Goal: Use online tool/utility: Utilize a website feature to perform a specific function

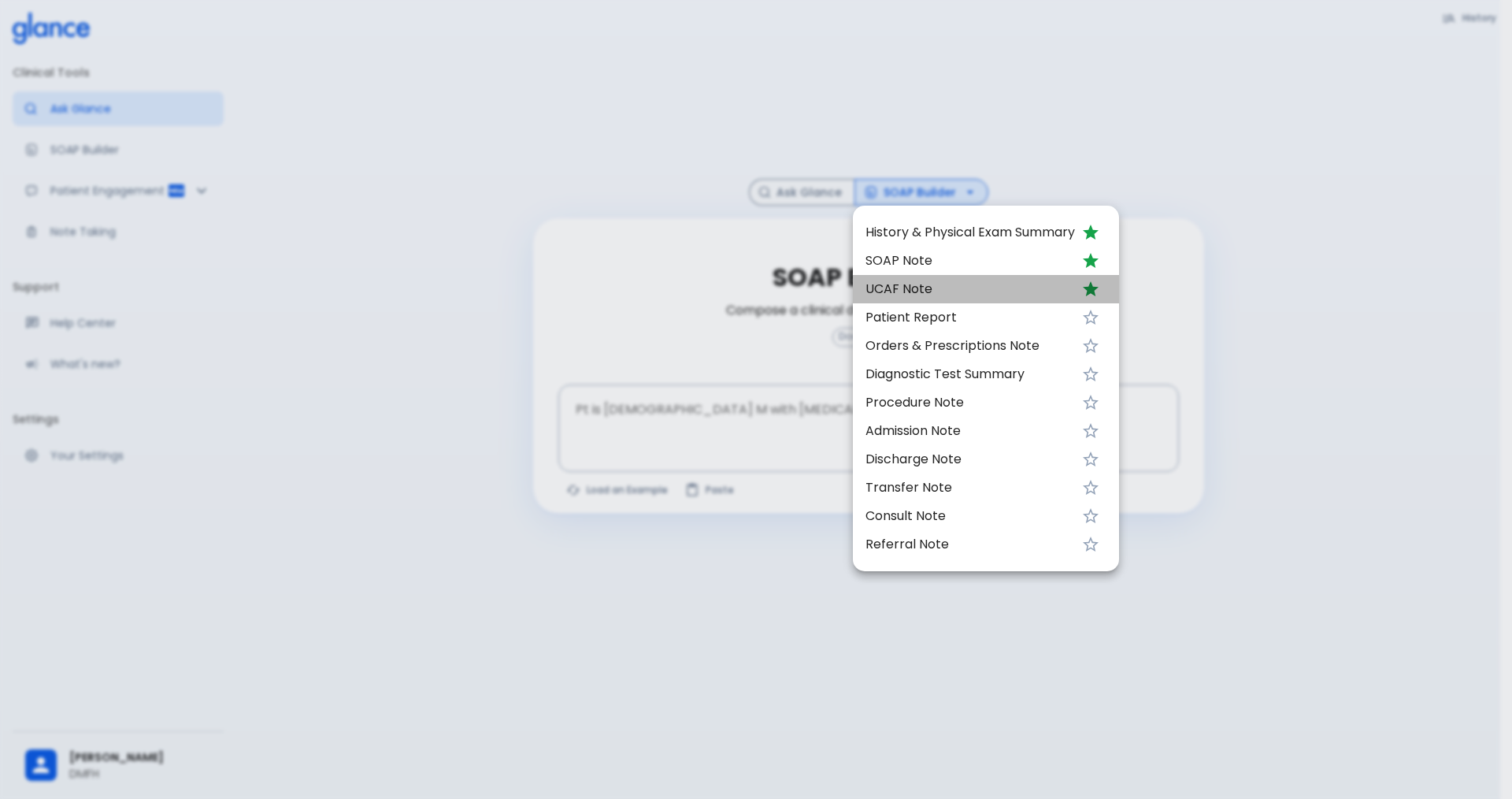
click at [934, 293] on span "UCAF Note" at bounding box center [970, 289] width 209 height 19
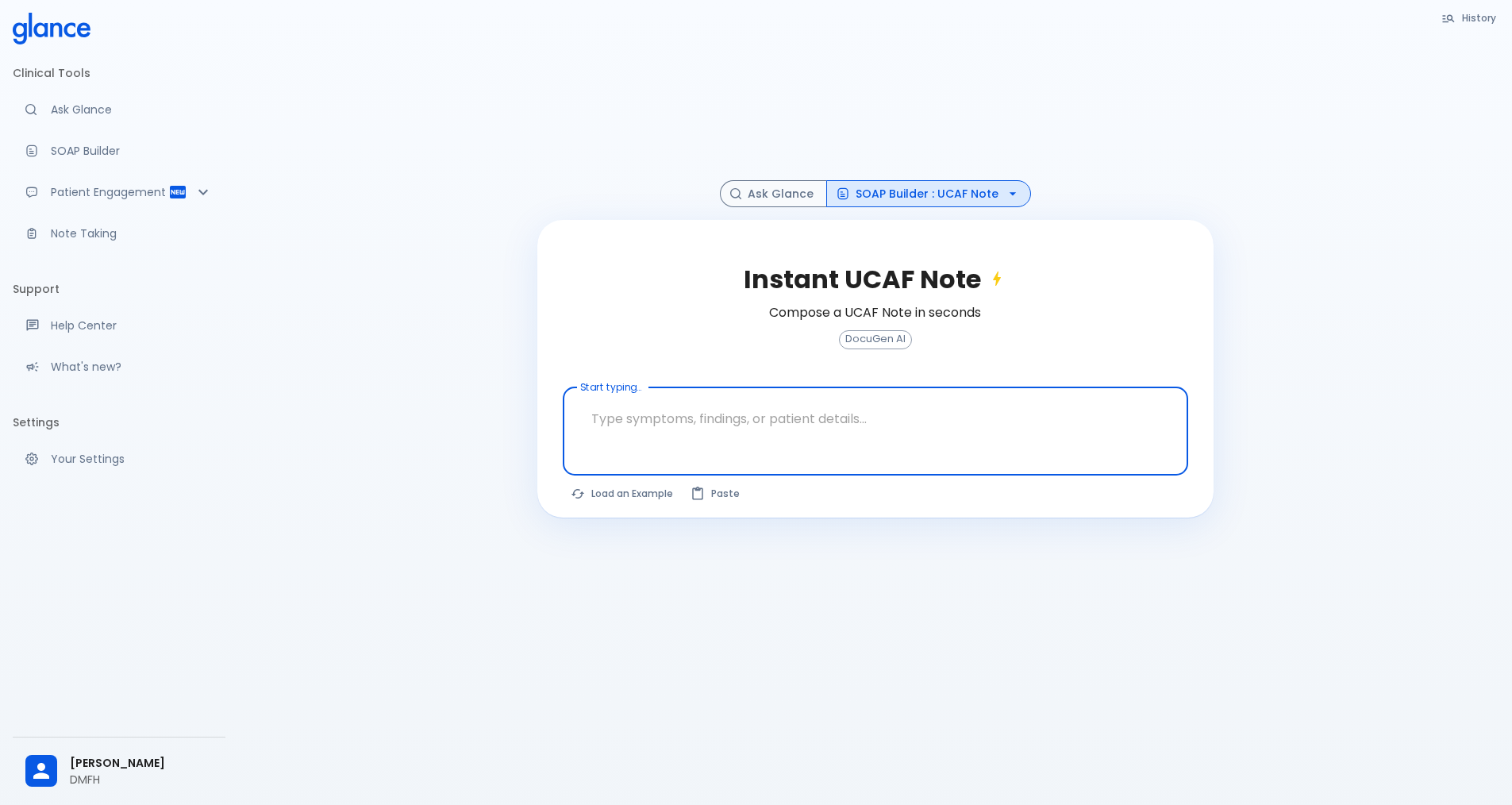
click at [692, 432] on textarea "Start typing..." at bounding box center [875, 419] width 603 height 50
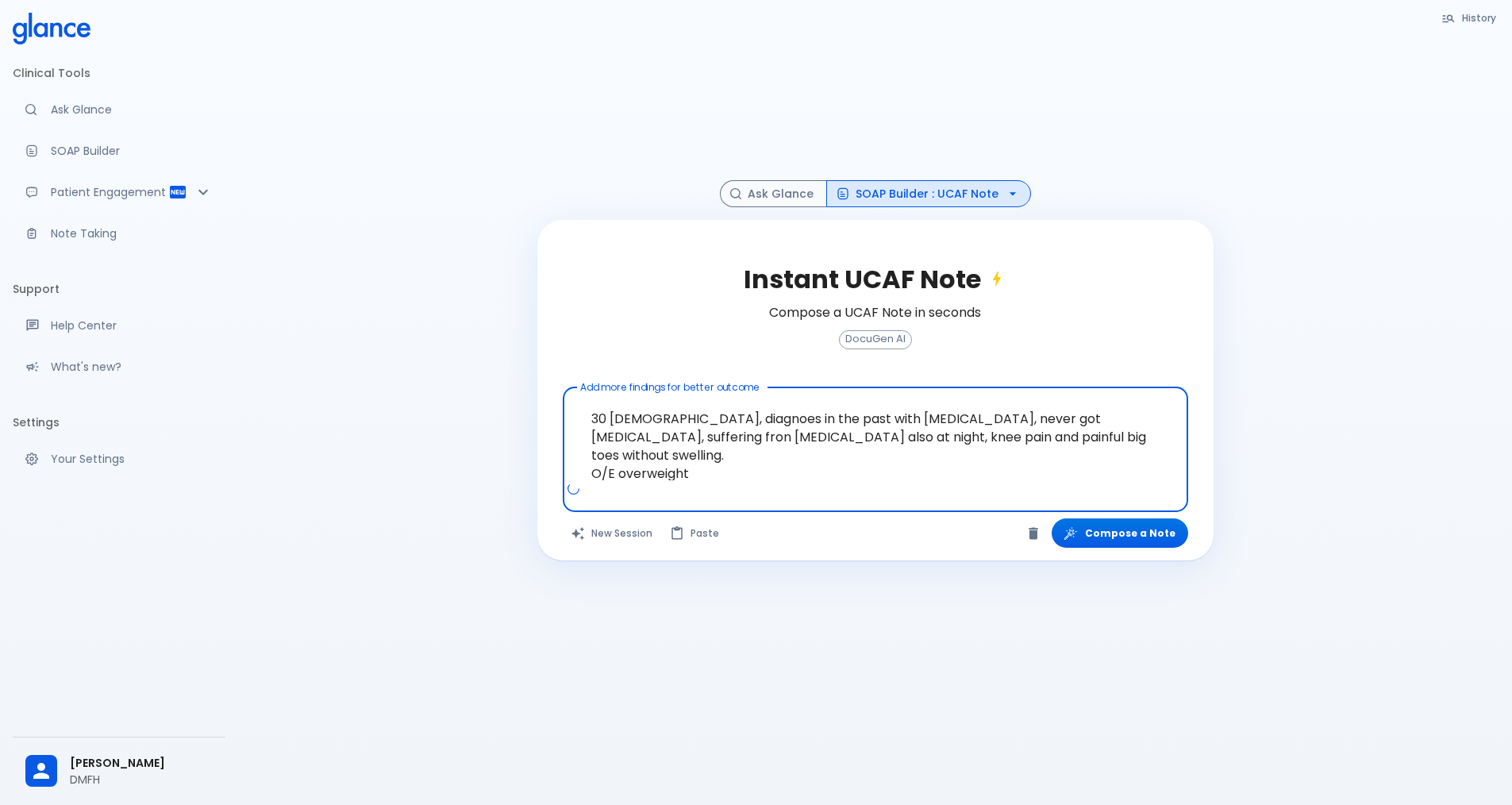
click at [1014, 436] on textarea "30 [DEMOGRAPHIC_DATA], diagnoes in the past with [MEDICAL_DATA], never got [MED…" at bounding box center [875, 437] width 603 height 86
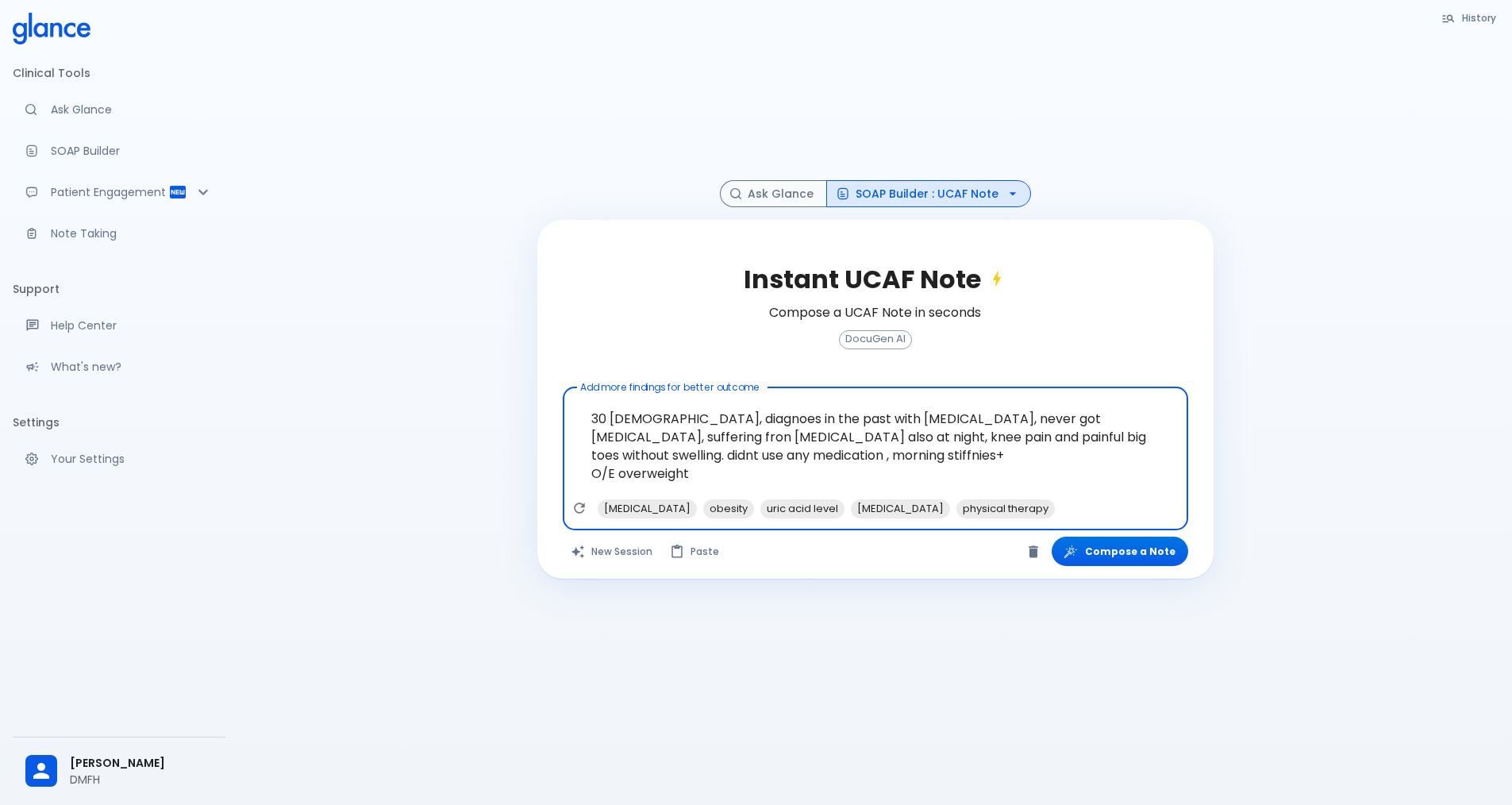
click at [733, 473] on textarea "30 [DEMOGRAPHIC_DATA], diagnoes in the past with [MEDICAL_DATA], never got [MED…" at bounding box center [875, 446] width 603 height 104
click at [0, 0] on span "[MEDICAL_DATA] +" at bounding box center [0, 0] width 0 height 0
click at [704, 476] on textarea "30 [DEMOGRAPHIC_DATA], diagnoes in the past with [MEDICAL_DATA], never got [MED…" at bounding box center [875, 446] width 603 height 104
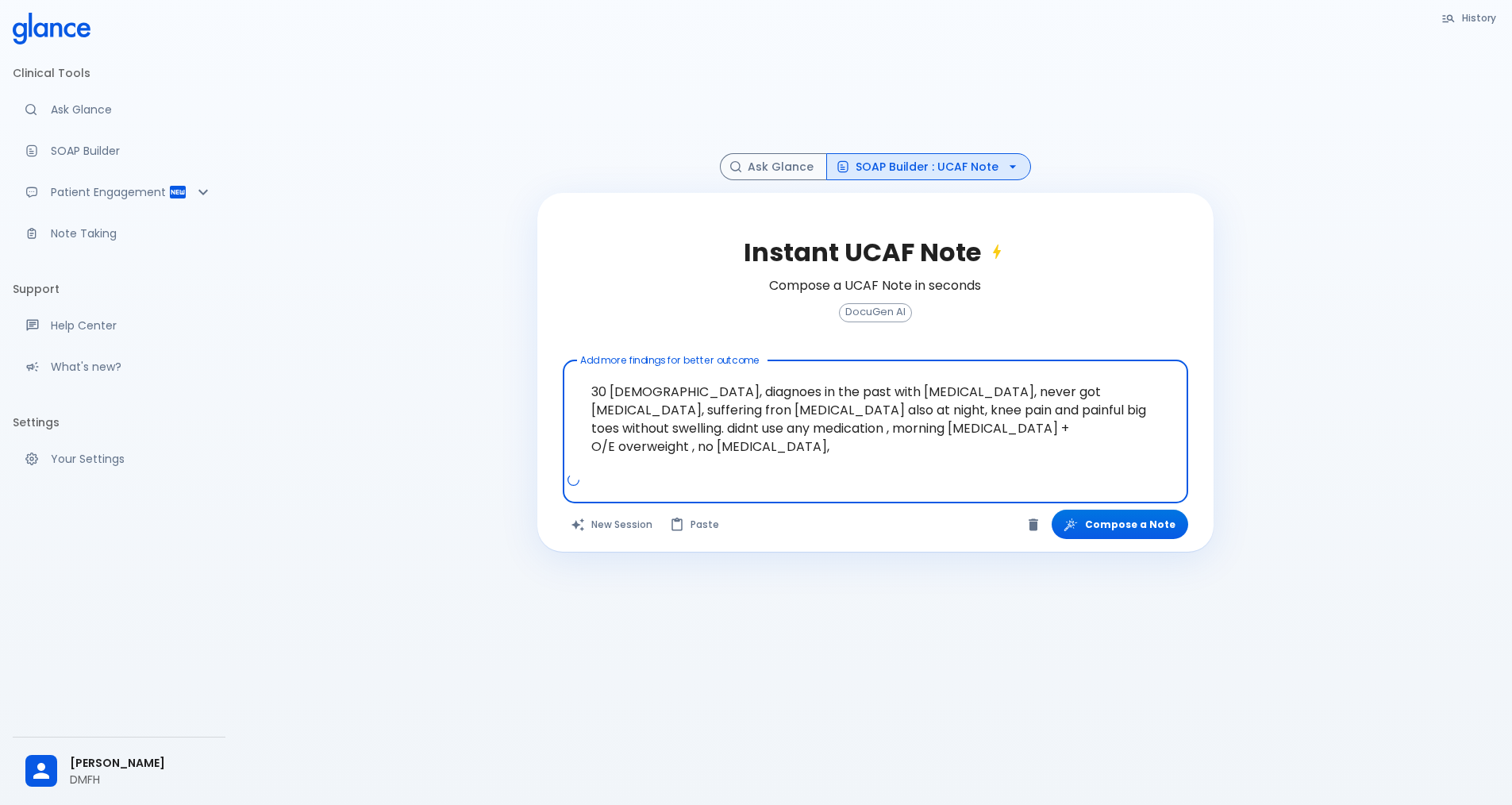
scroll to position [38, 0]
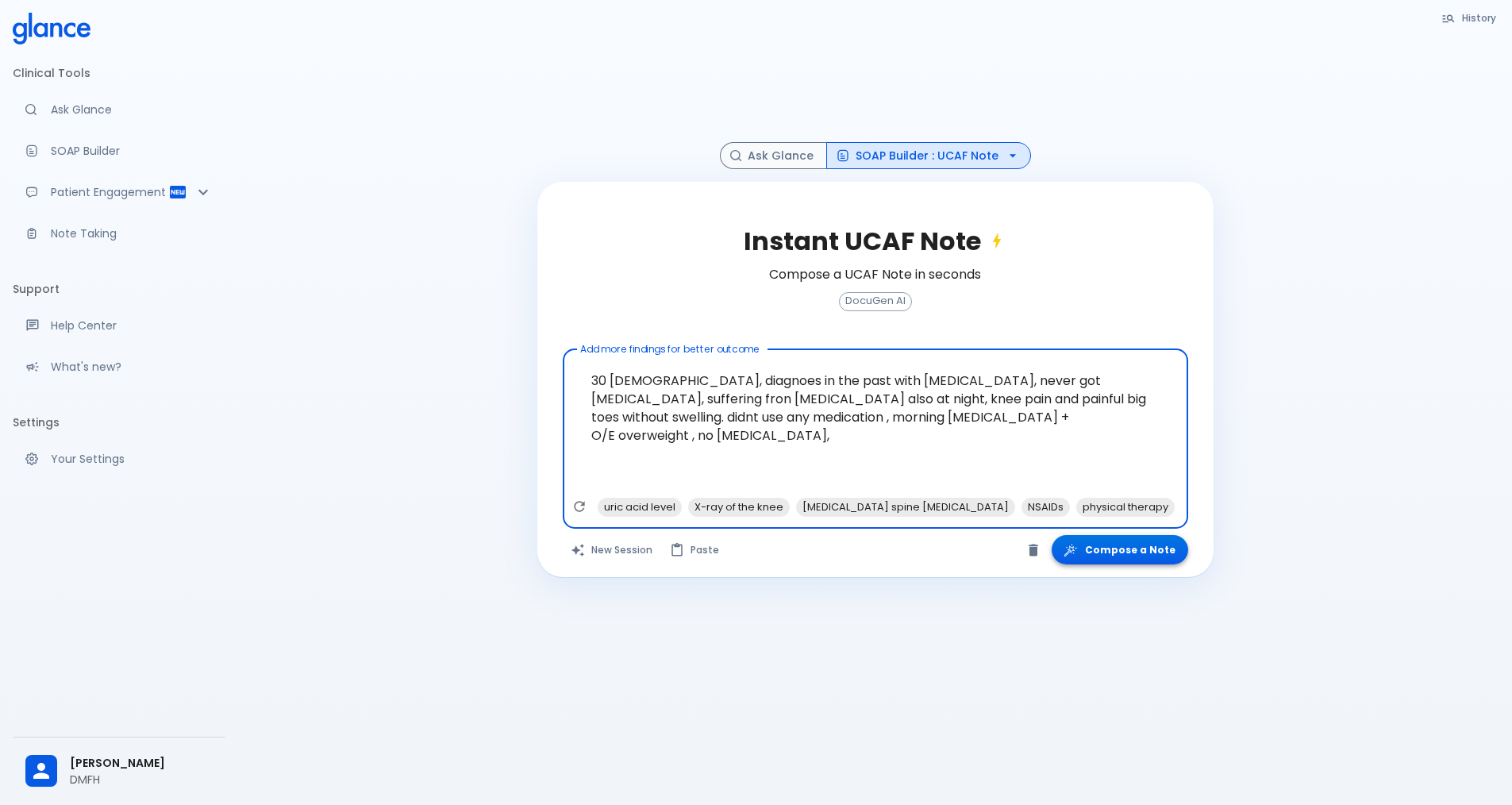
type textarea "30 [DEMOGRAPHIC_DATA], diagnoes in the past with [MEDICAL_DATA], never got [MED…"
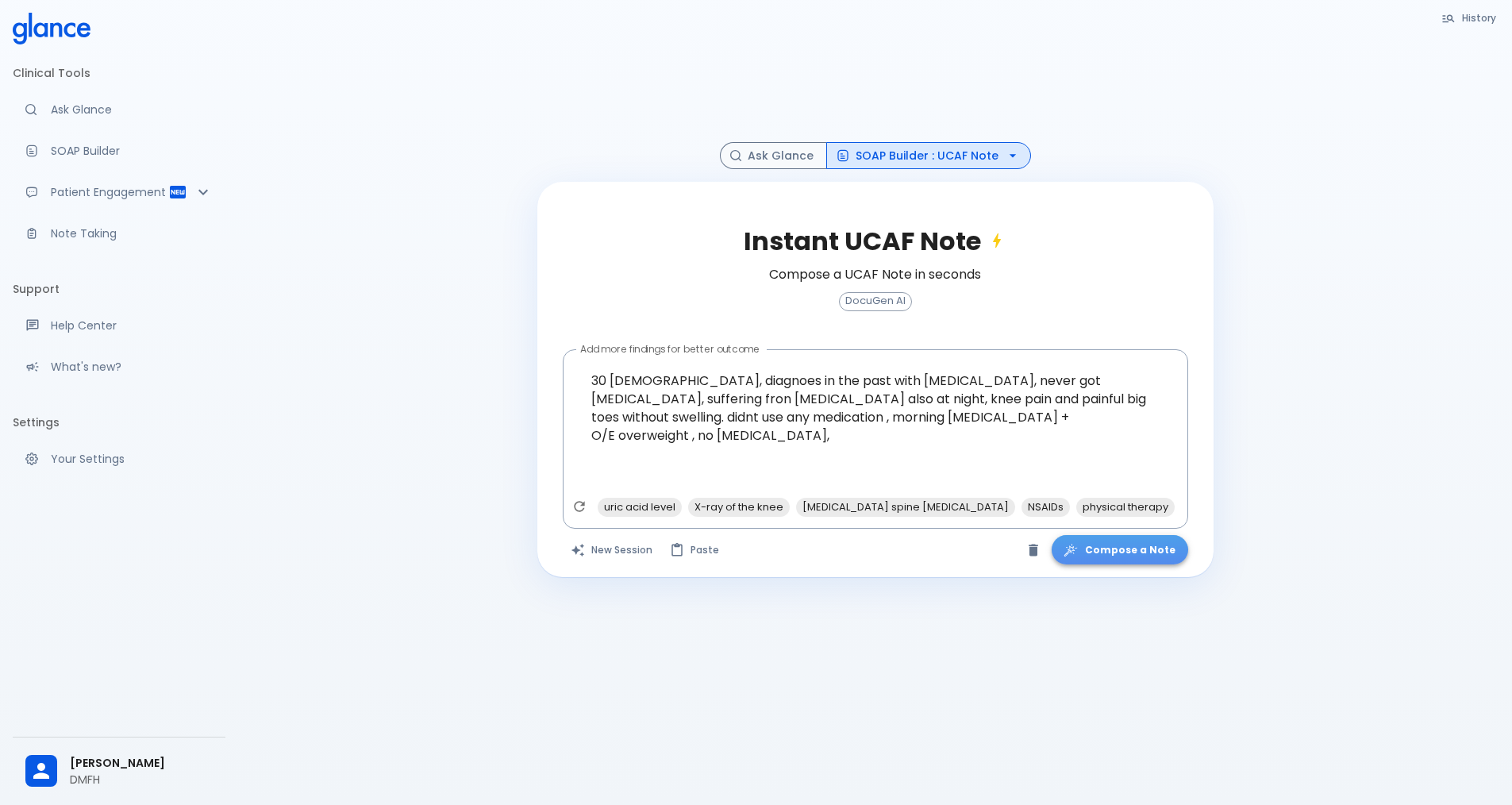
click at [1130, 549] on button "Compose a Note" at bounding box center [1119, 549] width 136 height 30
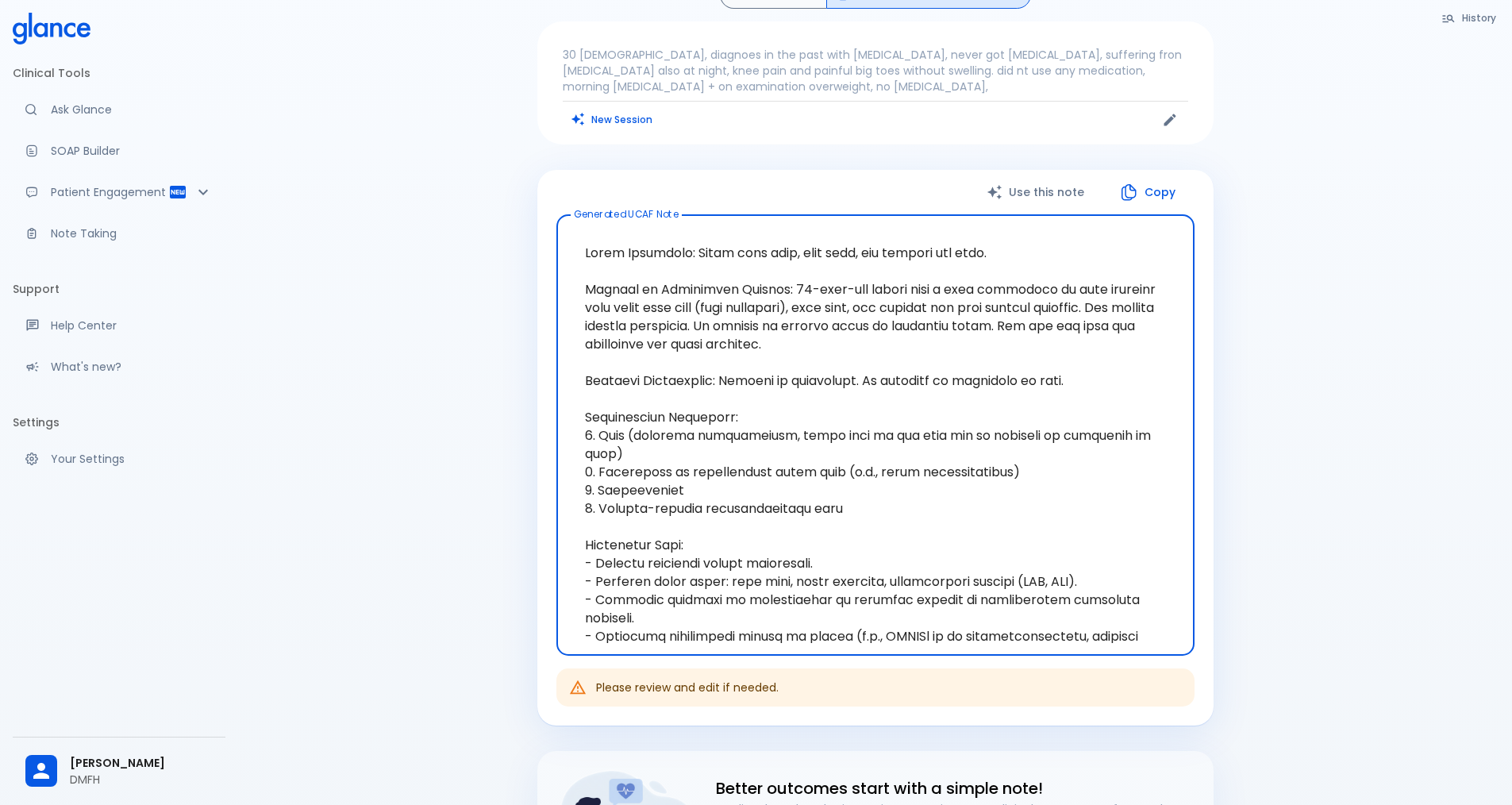
click at [732, 341] on textarea "Generated UCAF Note" at bounding box center [875, 435] width 616 height 415
drag, startPoint x: 801, startPoint y: 350, endPoint x: 765, endPoint y: 286, distance: 73.4
click at [765, 286] on textarea "Generated UCAF Note" at bounding box center [875, 435] width 616 height 415
click at [847, 395] on textarea "Generated UCAF Note" at bounding box center [875, 435] width 616 height 415
click at [729, 464] on textarea "Generated UCAF Note" at bounding box center [875, 435] width 616 height 415
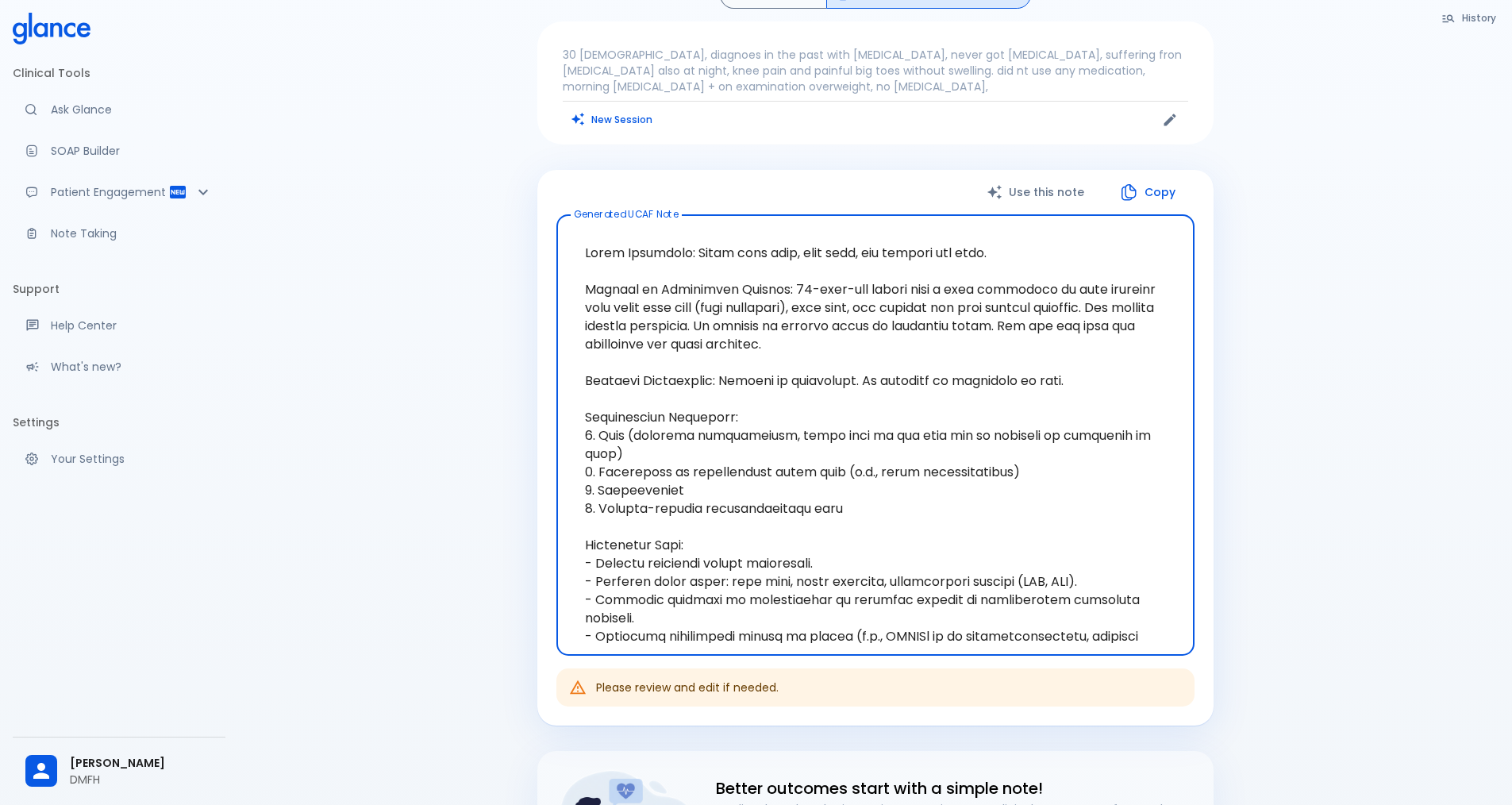
click at [973, 384] on textarea "Generated UCAF Note" at bounding box center [875, 435] width 616 height 415
drag, startPoint x: 1103, startPoint y: 383, endPoint x: 726, endPoint y: 386, distance: 377.0
click at [726, 386] on textarea "Generated UCAF Note" at bounding box center [875, 435] width 616 height 415
click at [889, 463] on textarea "Generated UCAF Note" at bounding box center [875, 435] width 616 height 415
click at [890, 507] on textarea "Generated UCAF Note" at bounding box center [875, 435] width 616 height 415
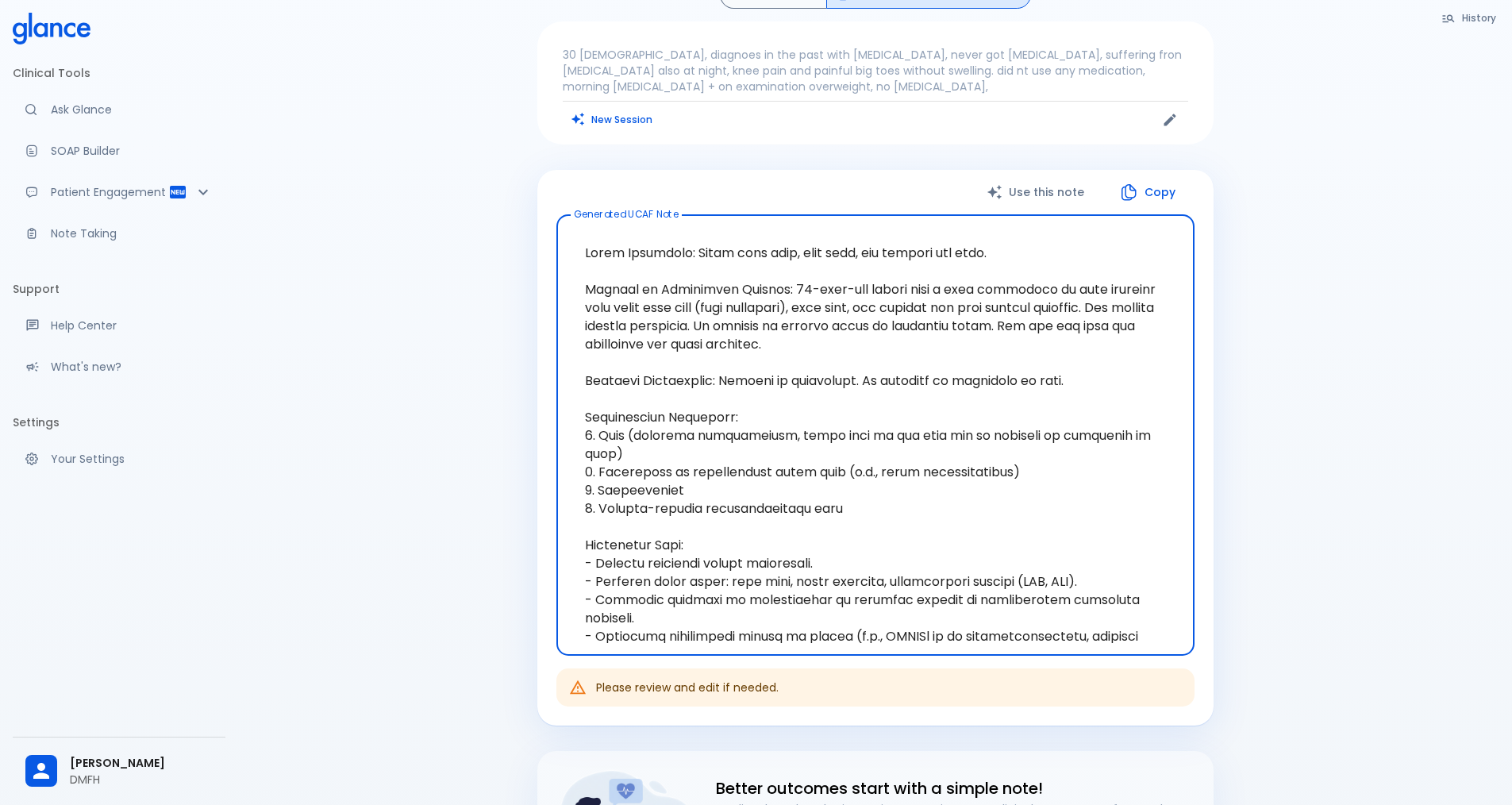
drag, startPoint x: 649, startPoint y: 623, endPoint x: 608, endPoint y: 404, distance: 222.8
click at [608, 404] on textarea "Generated UCAF Note" at bounding box center [875, 435] width 616 height 415
